Goal: Information Seeking & Learning: Compare options

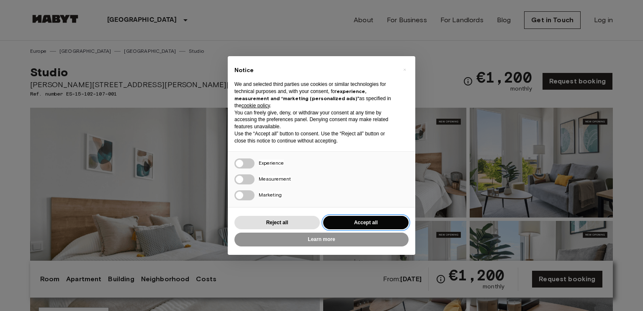
click at [355, 219] on button "Accept all" at bounding box center [365, 223] width 85 height 14
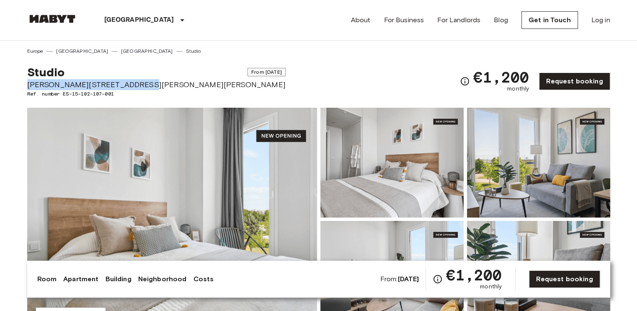
drag, startPoint x: 28, startPoint y: 83, endPoint x: 129, endPoint y: 86, distance: 100.9
click at [129, 86] on span "[PERSON_NAME][STREET_ADDRESS][PERSON_NAME][PERSON_NAME]" at bounding box center [156, 84] width 258 height 11
copy span "[PERSON_NAME] [PERSON_NAME]"
click at [313, 57] on div "Studio From [DATE] [PERSON_NAME][STREET_ADDRESS][PERSON_NAME][PERSON_NAME] Ref.…" at bounding box center [318, 76] width 583 height 43
click at [121, 51] on link "[GEOGRAPHIC_DATA]" at bounding box center [147, 51] width 52 height 8
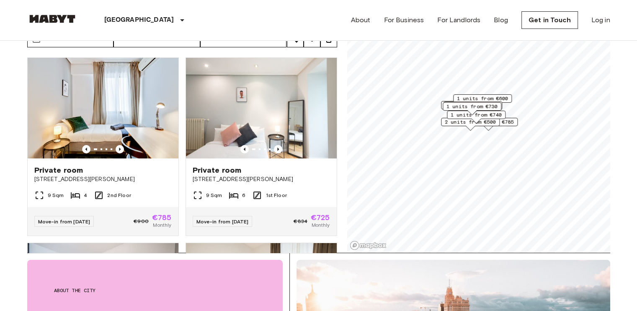
scroll to position [47, 0]
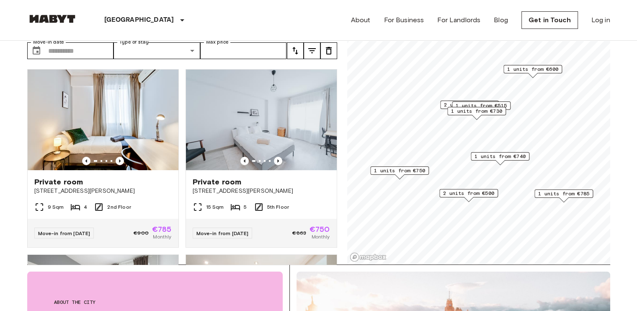
click at [527, 70] on span "1 units from €600" at bounding box center [532, 69] width 51 height 8
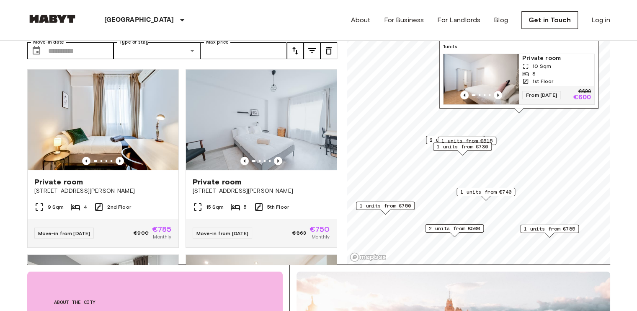
click at [491, 139] on span "1 units from €515" at bounding box center [466, 141] width 51 height 8
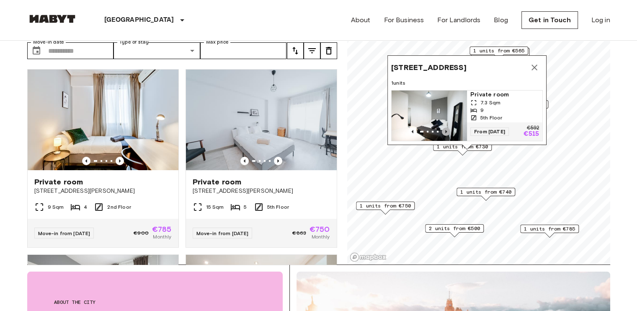
click at [444, 127] on icon "Previous image" at bounding box center [446, 131] width 8 height 8
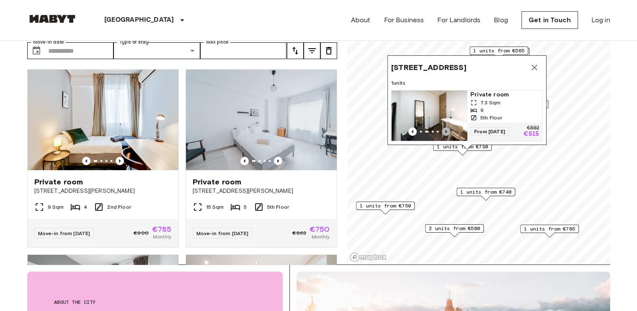
click at [444, 127] on icon "Previous image" at bounding box center [446, 131] width 8 height 8
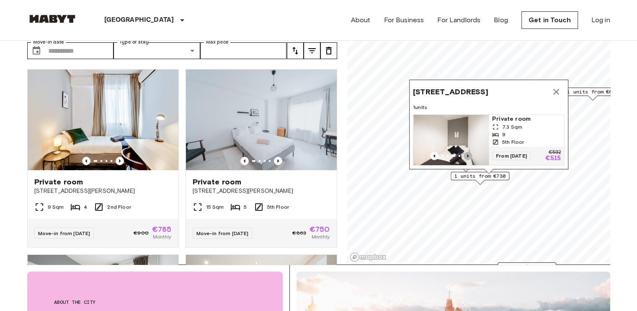
click at [470, 151] on icon "Previous image" at bounding box center [467, 155] width 8 height 8
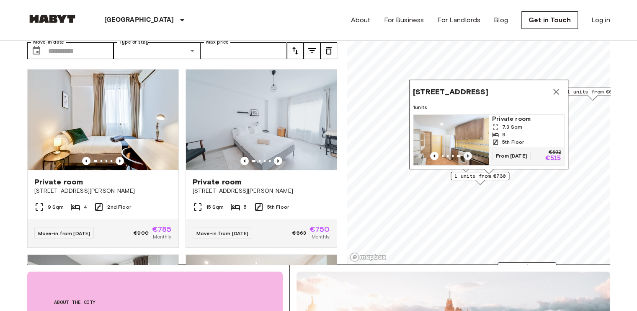
click at [470, 151] on icon "Previous image" at bounding box center [467, 155] width 8 height 8
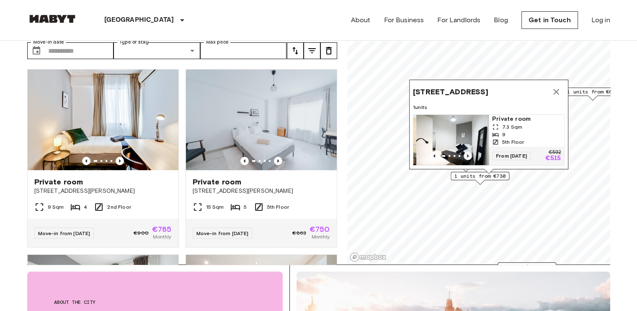
click at [470, 151] on icon "Previous image" at bounding box center [467, 155] width 8 height 8
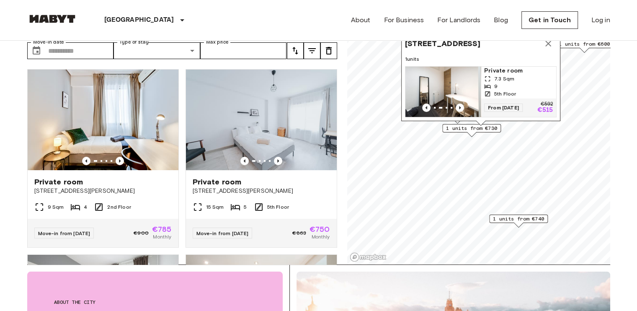
click at [517, 220] on span "1 units from €740" at bounding box center [518, 219] width 51 height 8
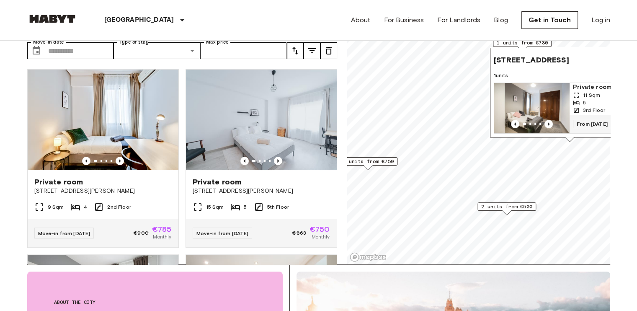
click at [388, 161] on span "1 units from €750" at bounding box center [367, 161] width 51 height 8
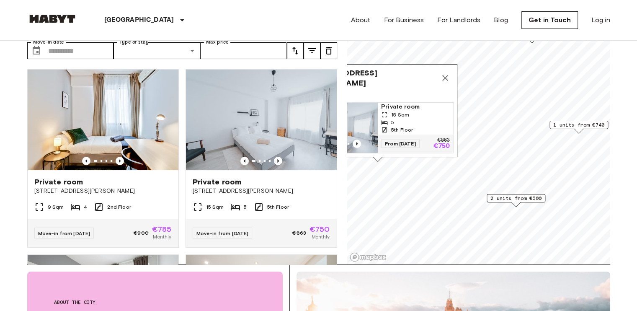
click at [520, 198] on span "2 units from €500" at bounding box center [515, 198] width 51 height 8
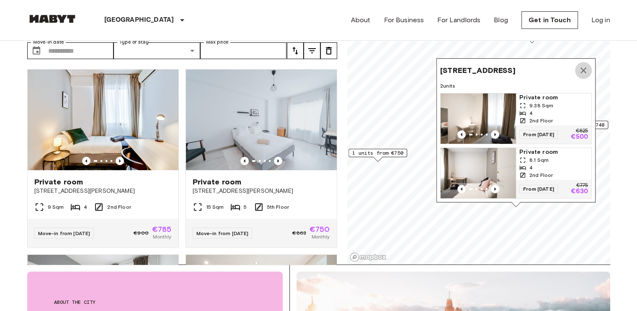
click at [582, 69] on button "Map marker" at bounding box center [583, 70] width 17 height 17
